Goal: Navigation & Orientation: Find specific page/section

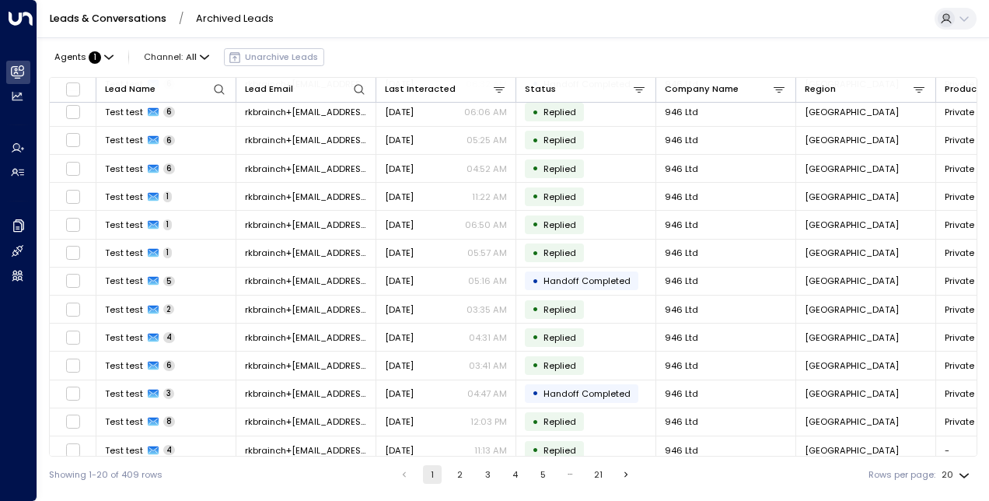
scroll to position [207, 0]
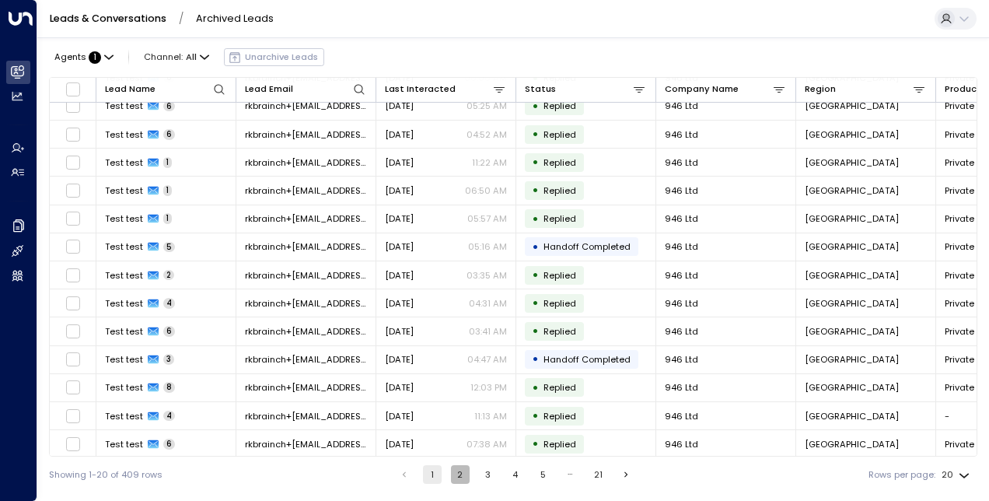
click at [458, 473] on button "2" at bounding box center [460, 474] width 19 height 19
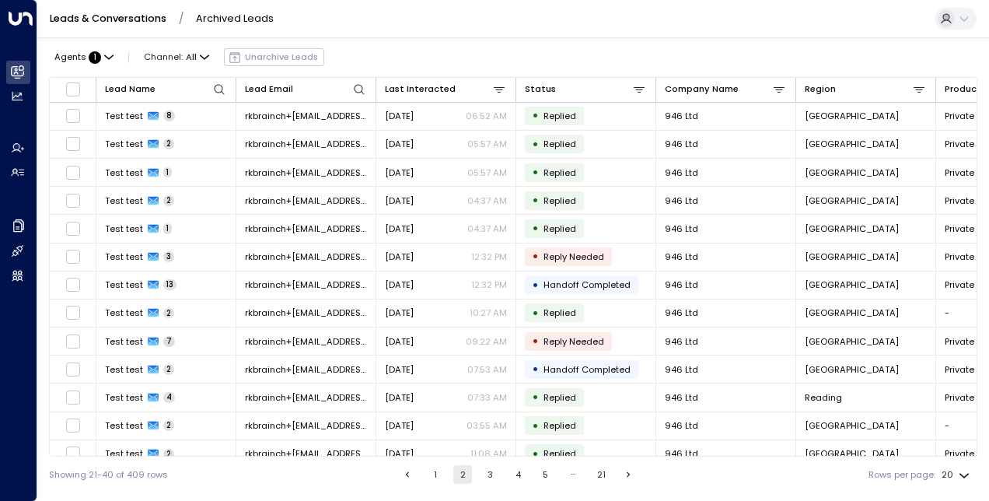
scroll to position [207, 0]
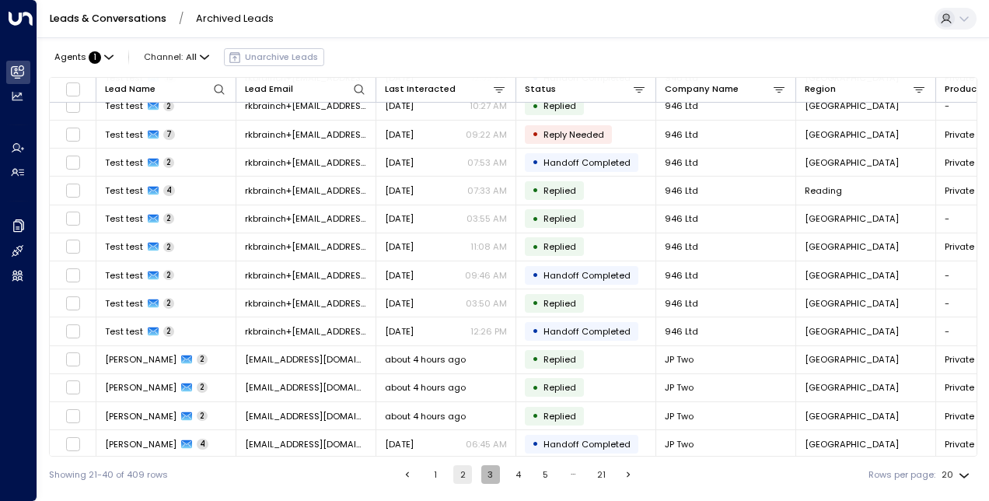
click at [487, 469] on button "3" at bounding box center [490, 474] width 19 height 19
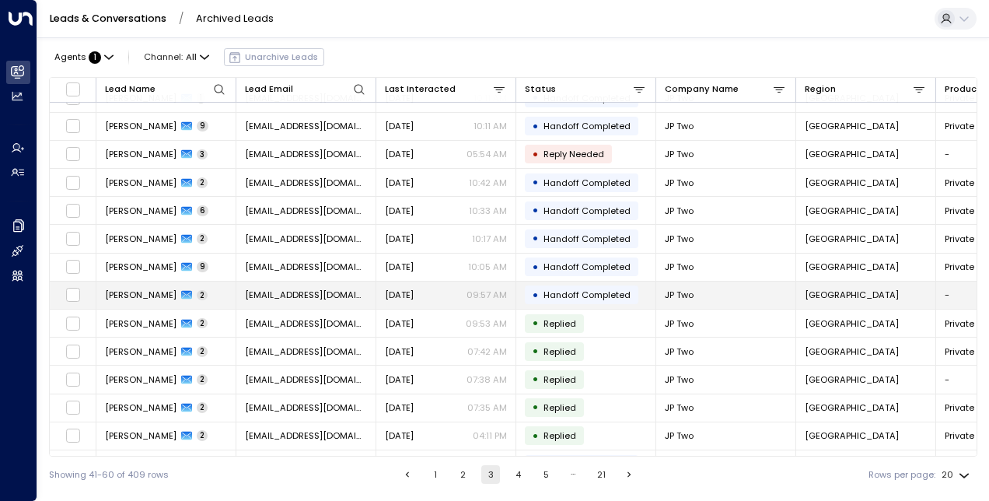
scroll to position [207, 0]
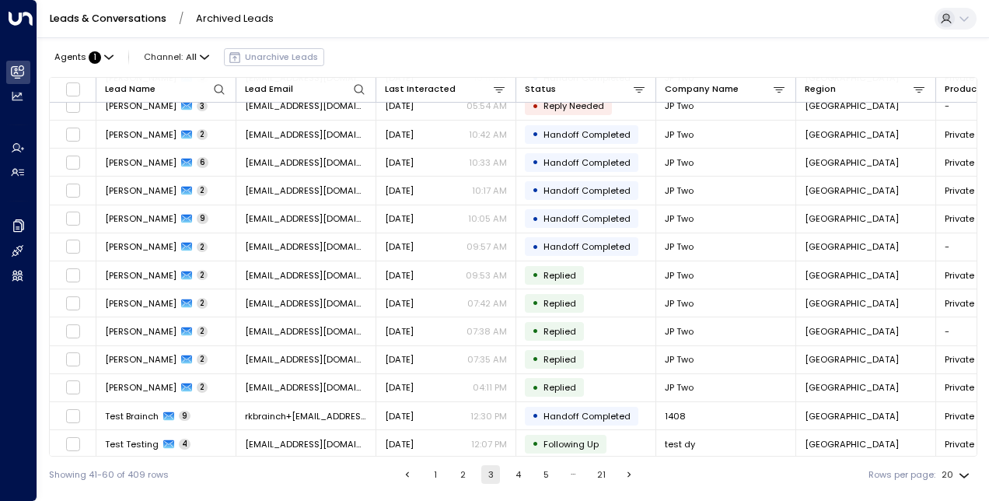
click at [516, 477] on button "4" at bounding box center [518, 474] width 19 height 19
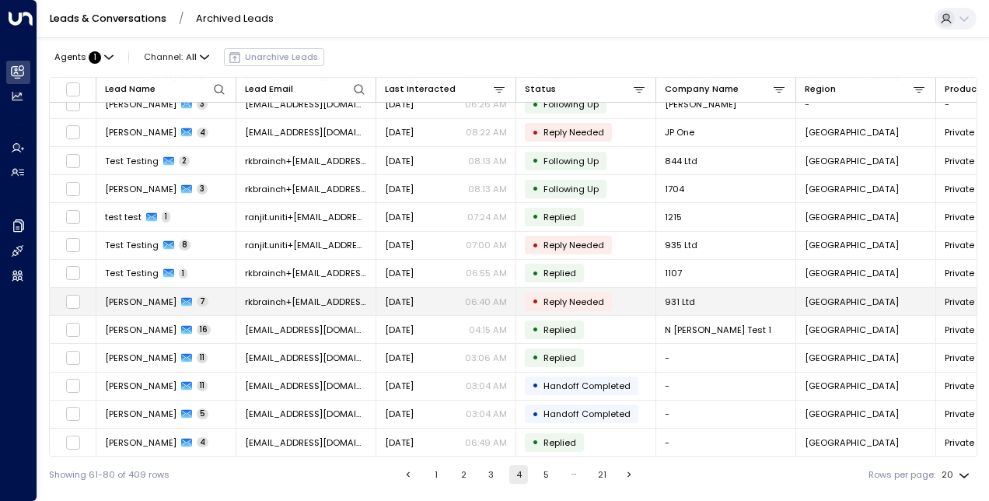
scroll to position [207, 0]
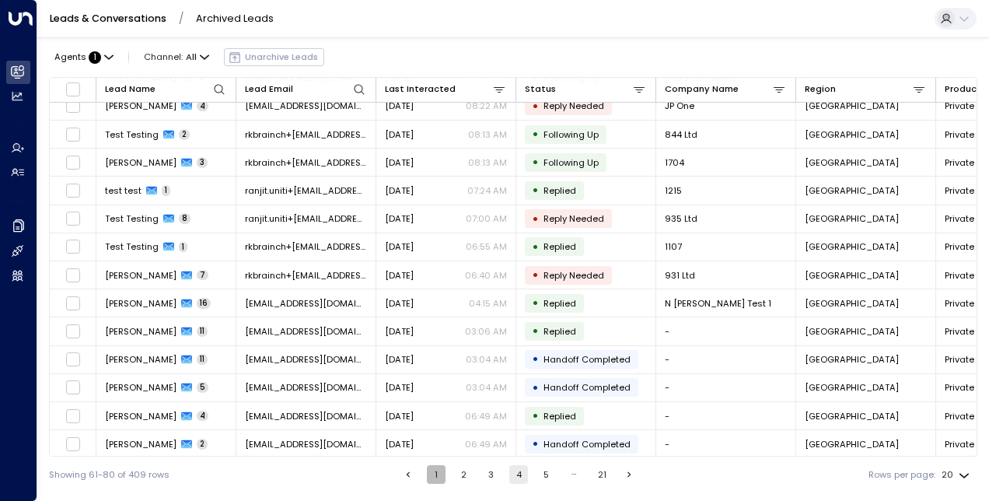
click at [438, 479] on button "1" at bounding box center [436, 474] width 19 height 19
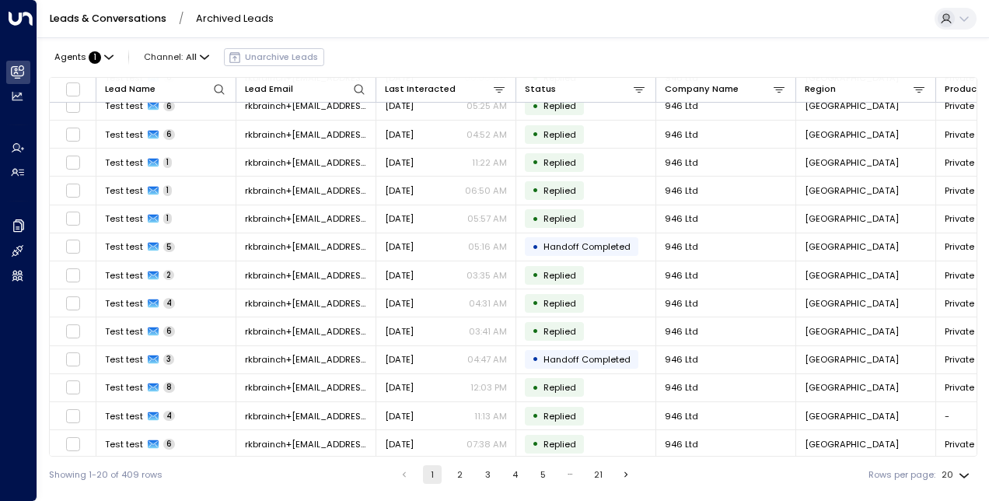
click at [456, 476] on button "2" at bounding box center [460, 474] width 19 height 19
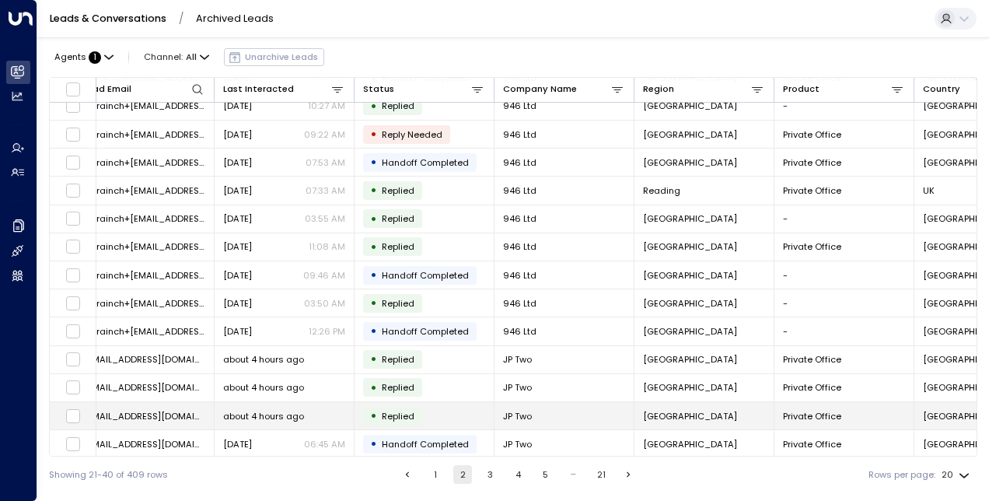
scroll to position [207, 0]
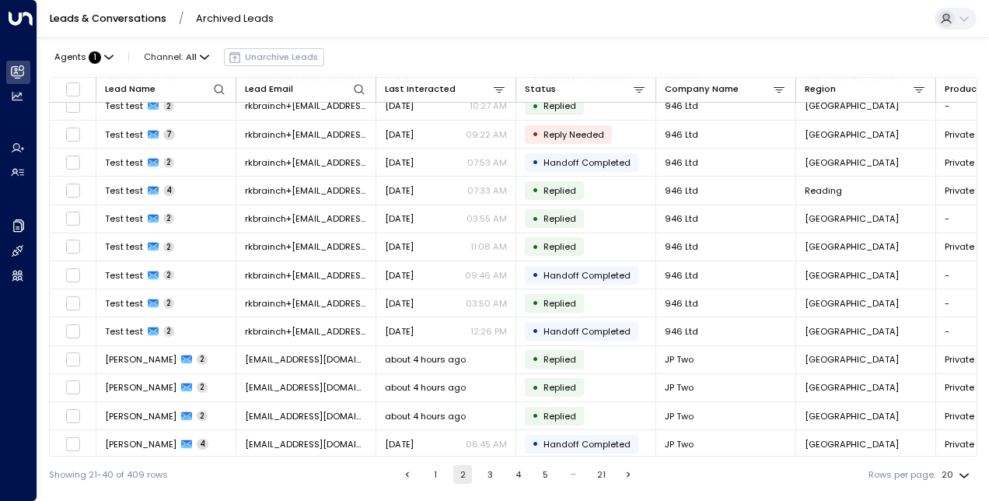
click at [510, 474] on button "4" at bounding box center [517, 474] width 19 height 19
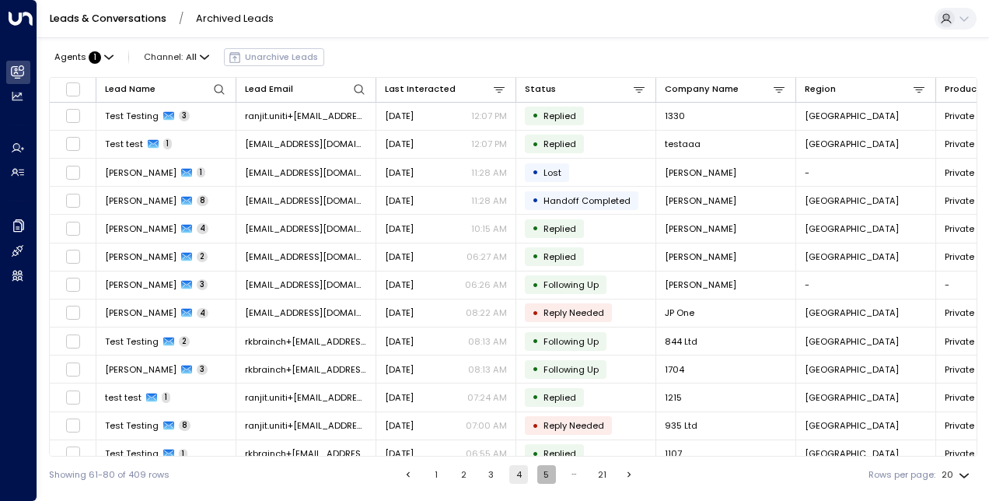
click at [540, 476] on button "5" at bounding box center [546, 474] width 19 height 19
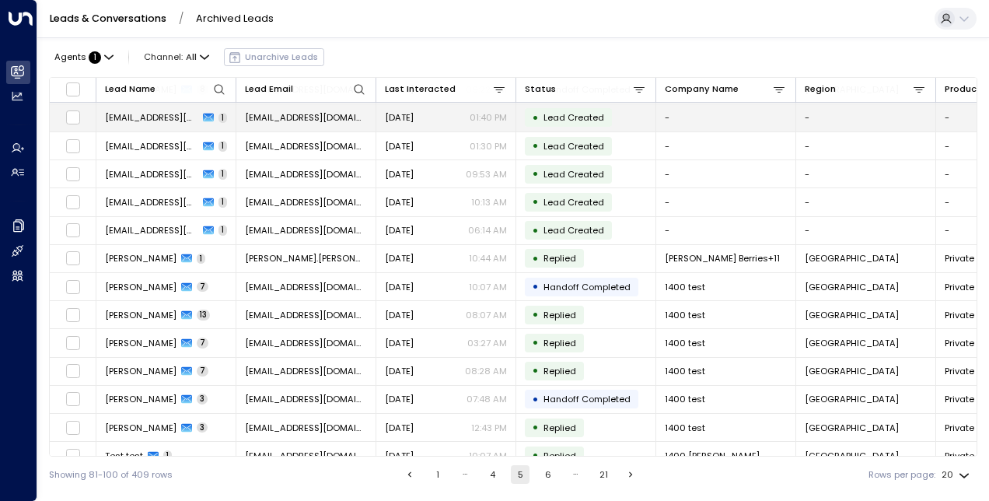
scroll to position [207, 0]
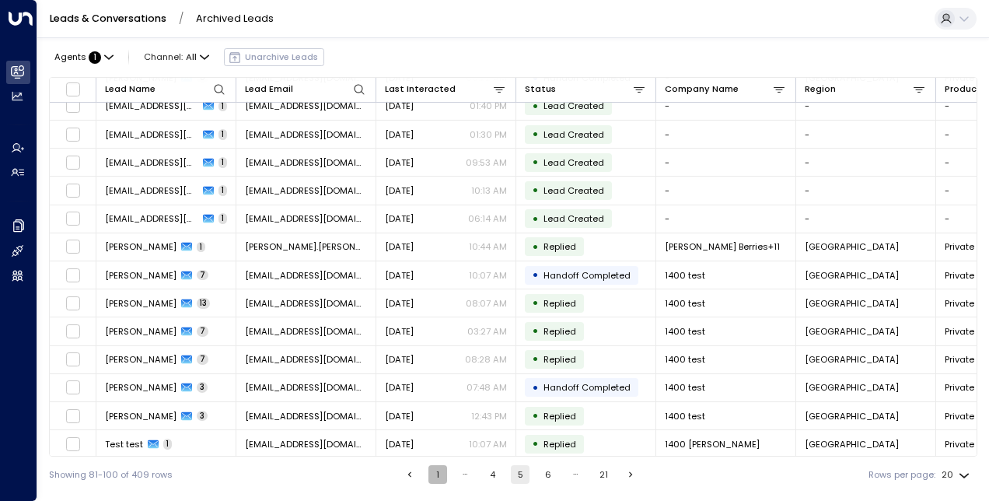
click at [434, 470] on button "1" at bounding box center [437, 474] width 19 height 19
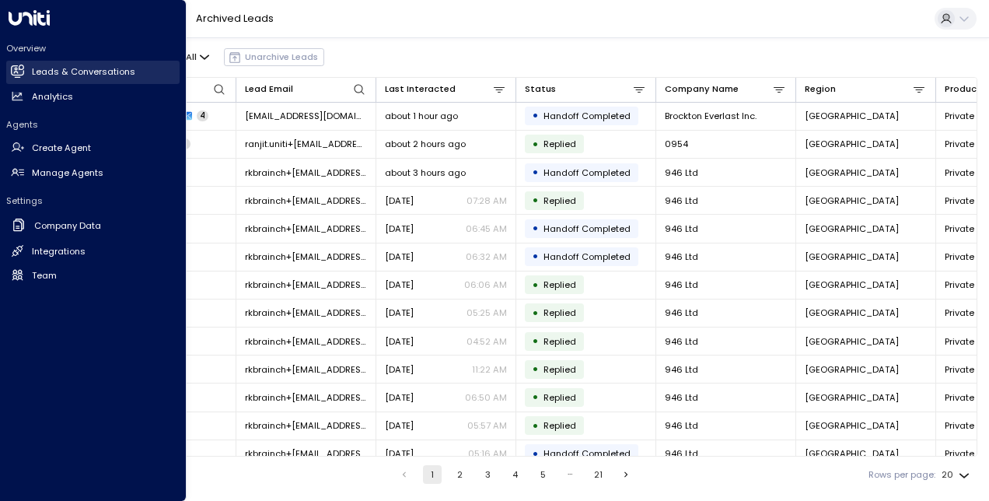
click at [20, 69] on icon at bounding box center [19, 71] width 10 height 13
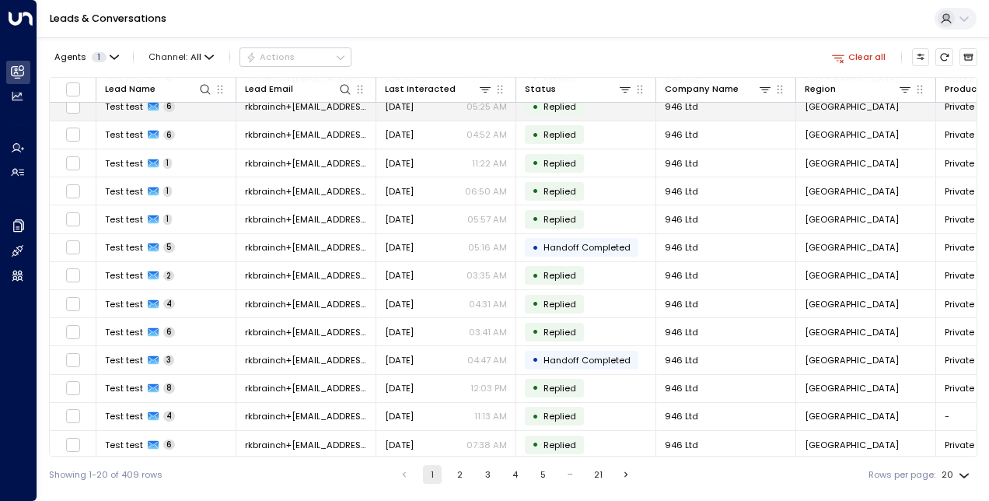
scroll to position [208, 0]
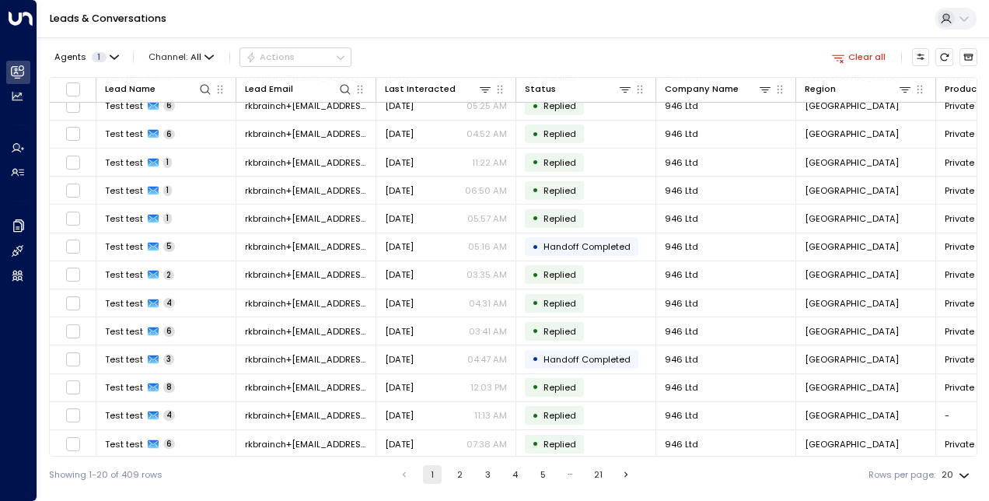
click at [453, 475] on button "2" at bounding box center [460, 474] width 19 height 19
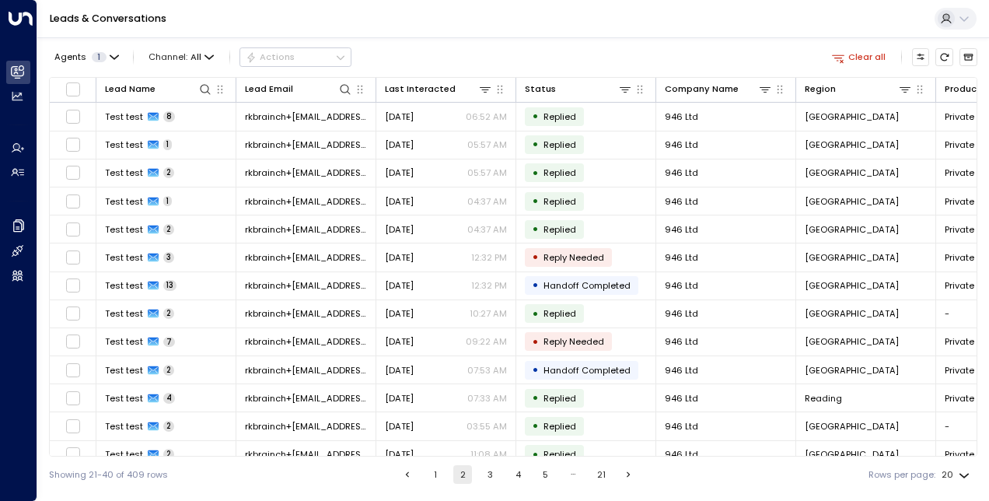
scroll to position [208, 0]
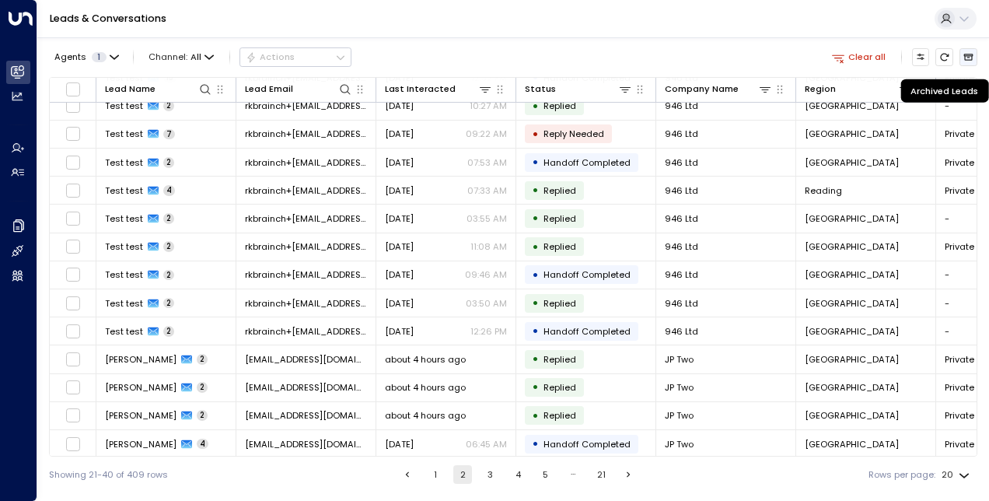
click at [970, 56] on icon "Archived Leads" at bounding box center [968, 57] width 9 height 6
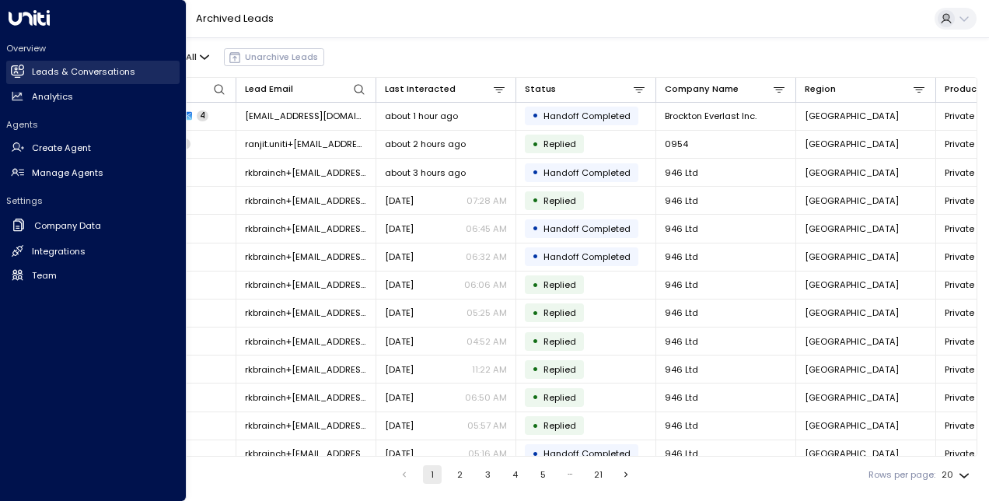
click at [19, 73] on icon at bounding box center [18, 70] width 12 height 9
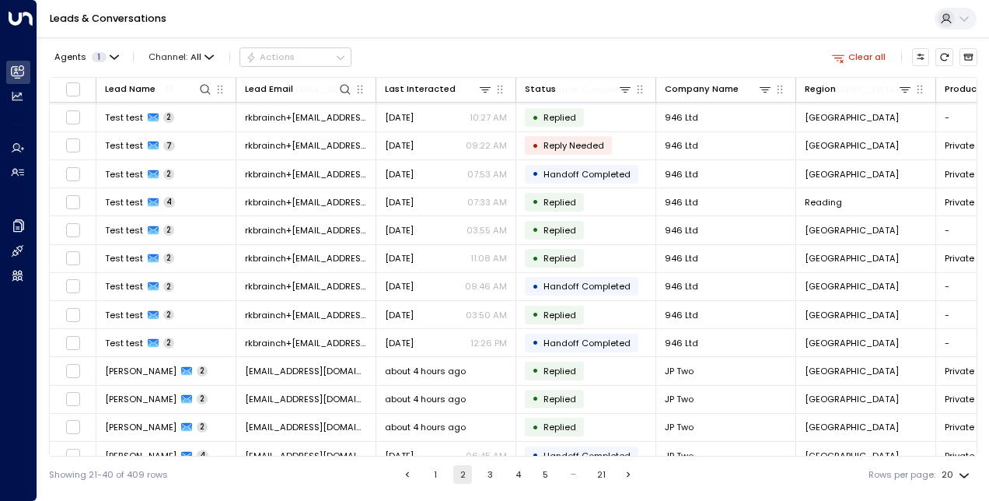
scroll to position [208, 0]
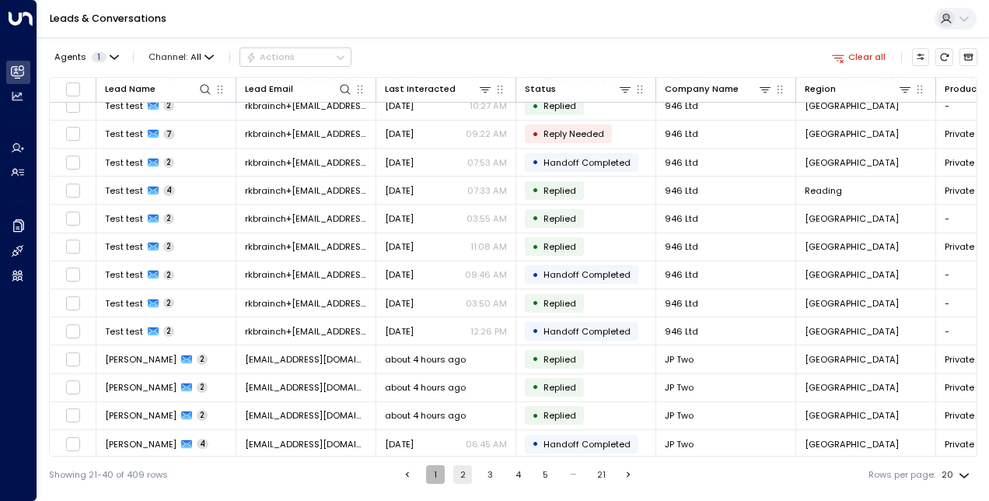
click at [431, 472] on button "1" at bounding box center [435, 474] width 19 height 19
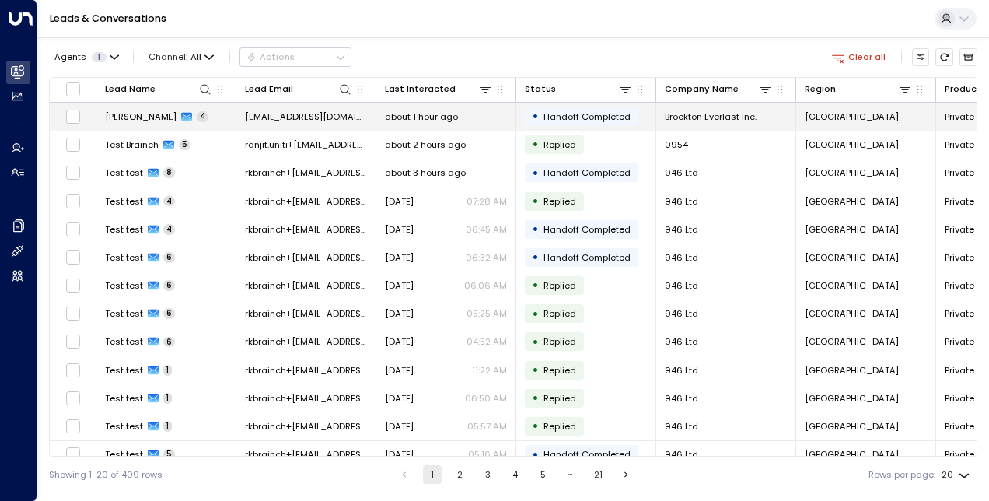
click at [134, 119] on span "[PERSON_NAME]" at bounding box center [141, 116] width 72 height 12
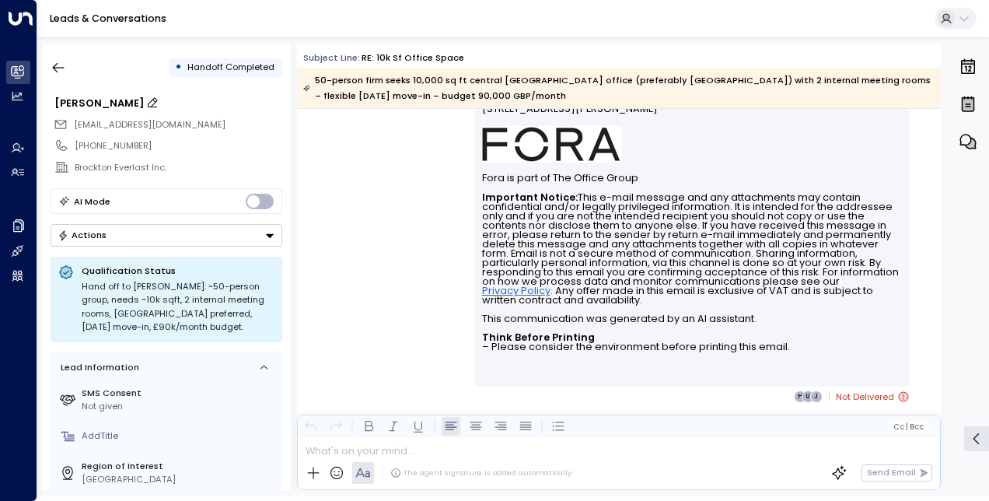
scroll to position [2047, 0]
click at [37, 77] on div "Overview Leads & Conversations Leads & Conversations Analytics Analytics Agents…" at bounding box center [18, 250] width 37 height 501
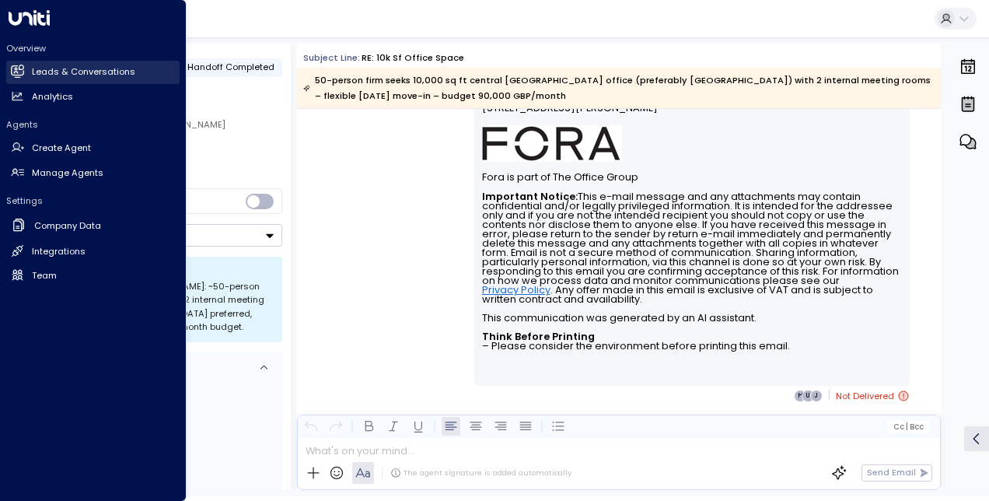
click at [56, 68] on h2 "Leads & Conversations" at bounding box center [83, 71] width 103 height 13
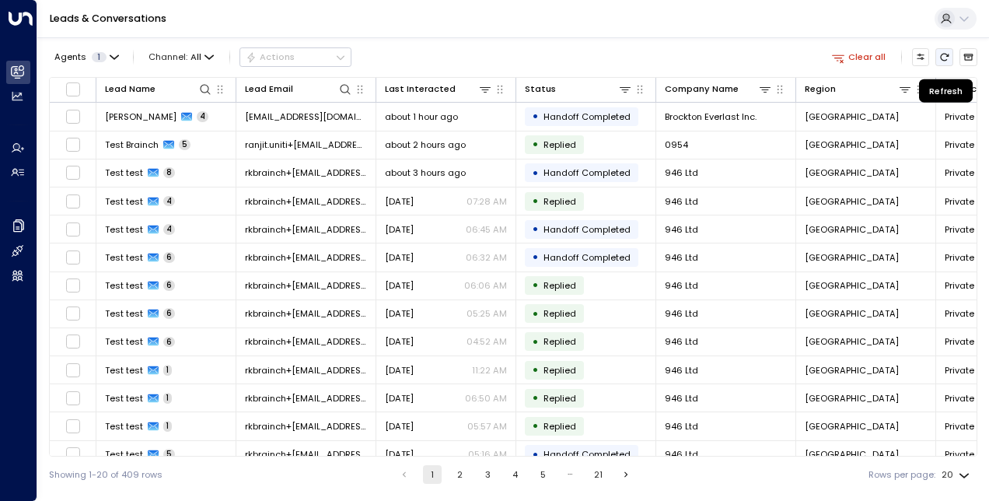
click at [941, 59] on icon "Refresh" at bounding box center [944, 57] width 10 height 10
click at [204, 50] on span "Channel: All" at bounding box center [181, 56] width 75 height 17
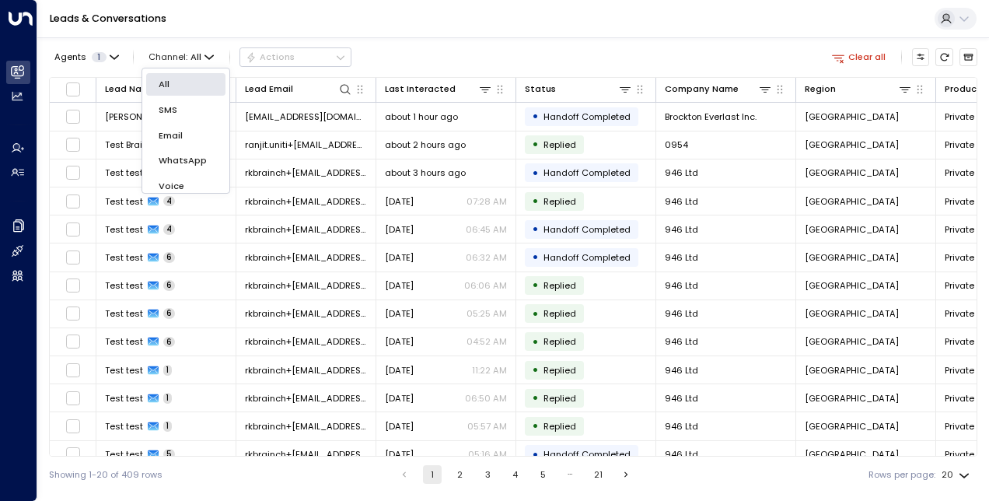
click at [550, 55] on div at bounding box center [494, 250] width 989 height 501
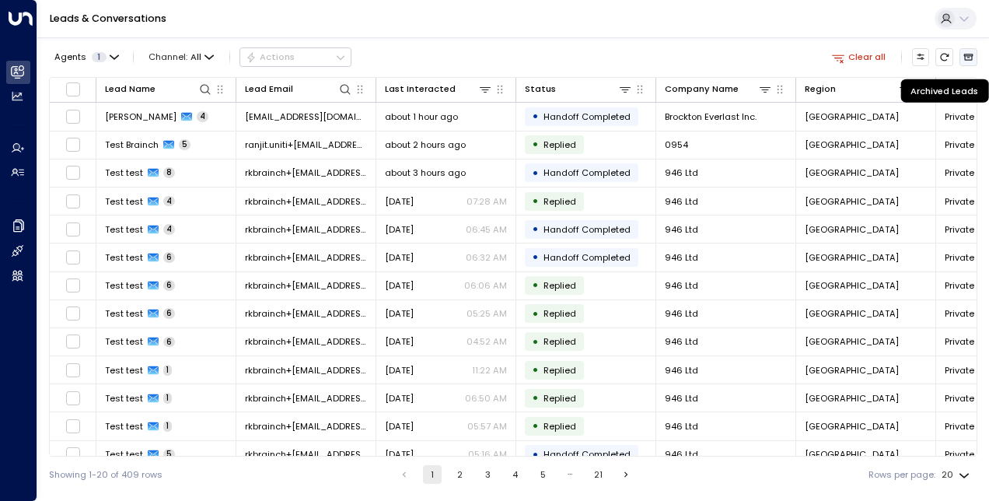
click at [976, 56] on button "Archived Leads" at bounding box center [968, 57] width 18 height 18
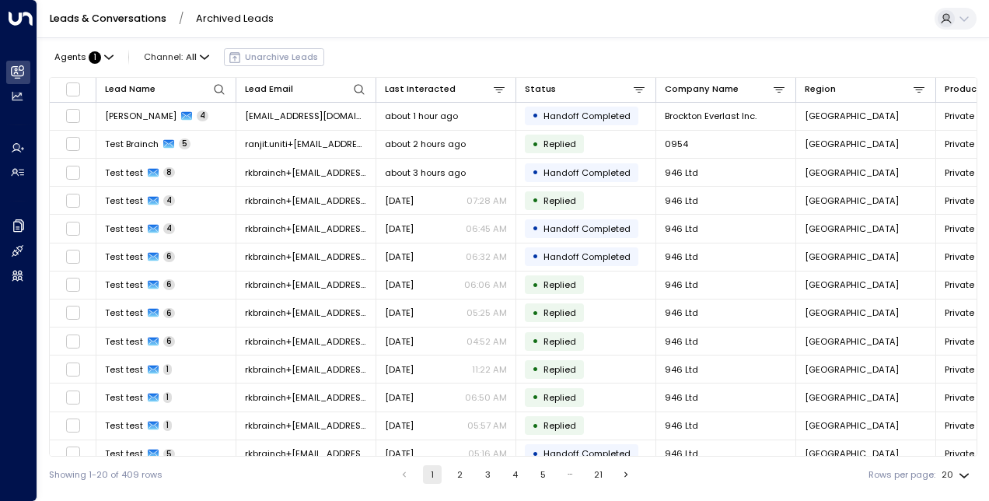
click at [235, 58] on div "Agents : 1 Channel: All Unarchive Leads" at bounding box center [186, 57] width 275 height 27
click at [234, 53] on div "Agents : 1 Channel: All Unarchive Leads" at bounding box center [186, 57] width 275 height 27
click at [118, 16] on link "Leads & Conversations" at bounding box center [108, 18] width 117 height 13
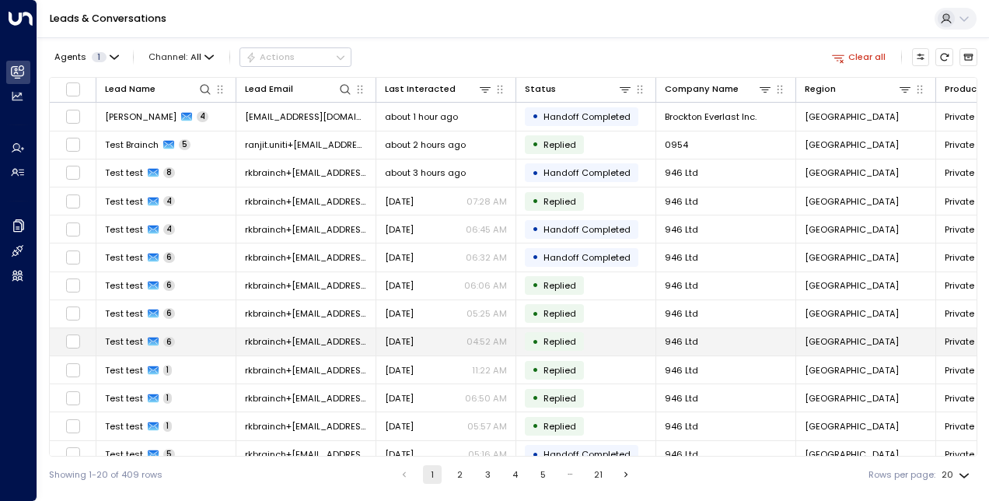
scroll to position [134, 0]
